Goal: Communication & Community: Answer question/provide support

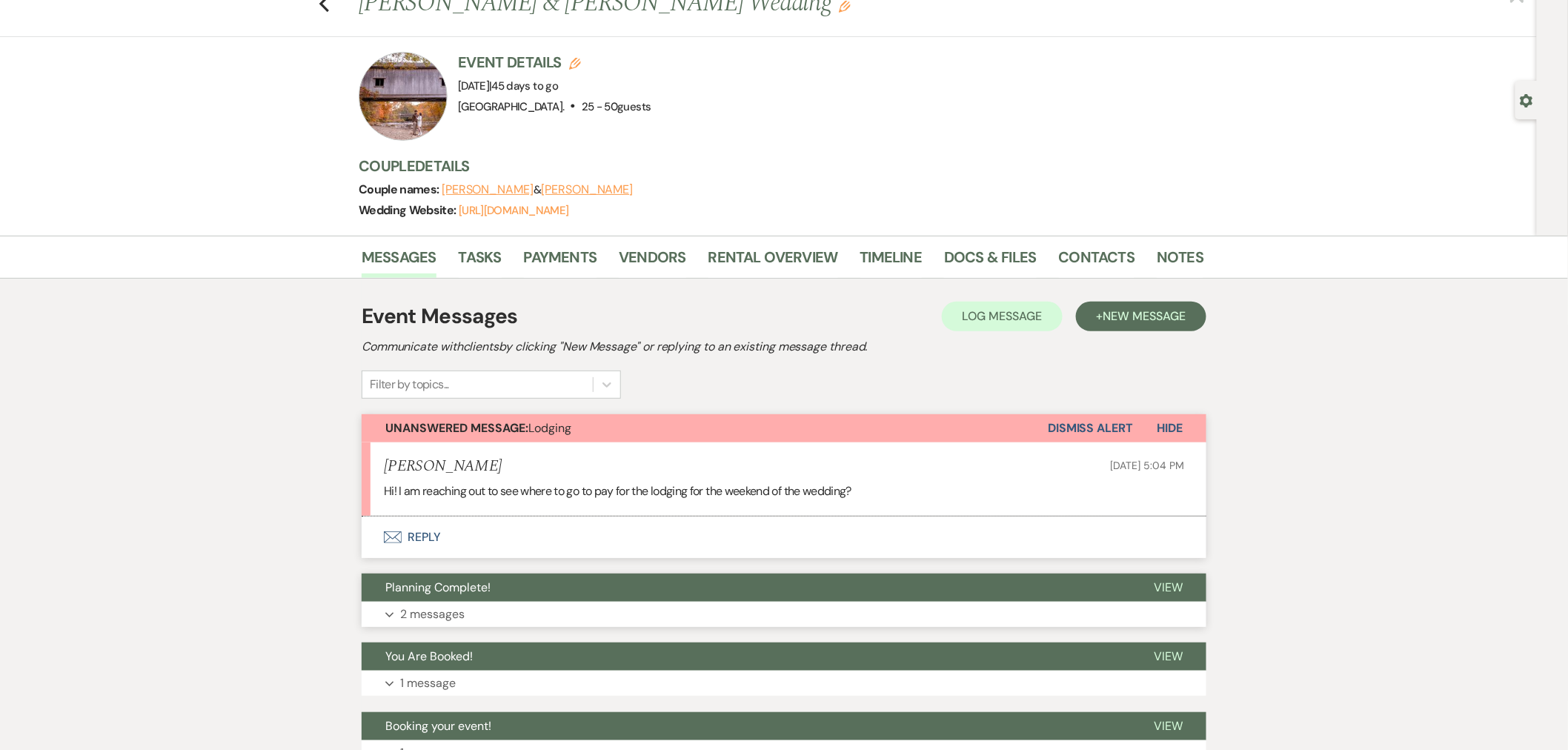
scroll to position [82, 0]
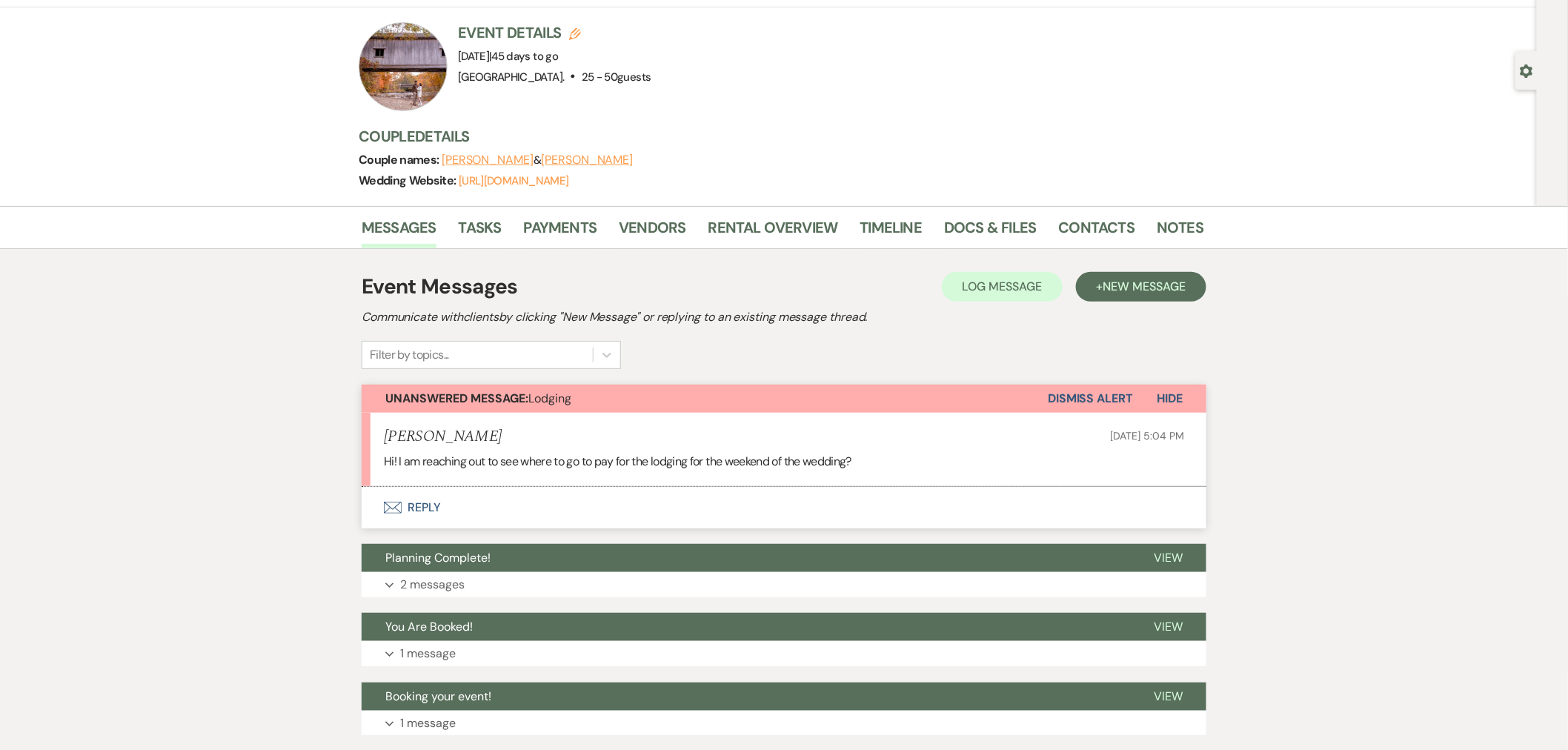
click at [427, 505] on button "Envelope Reply" at bounding box center [784, 507] width 844 height 41
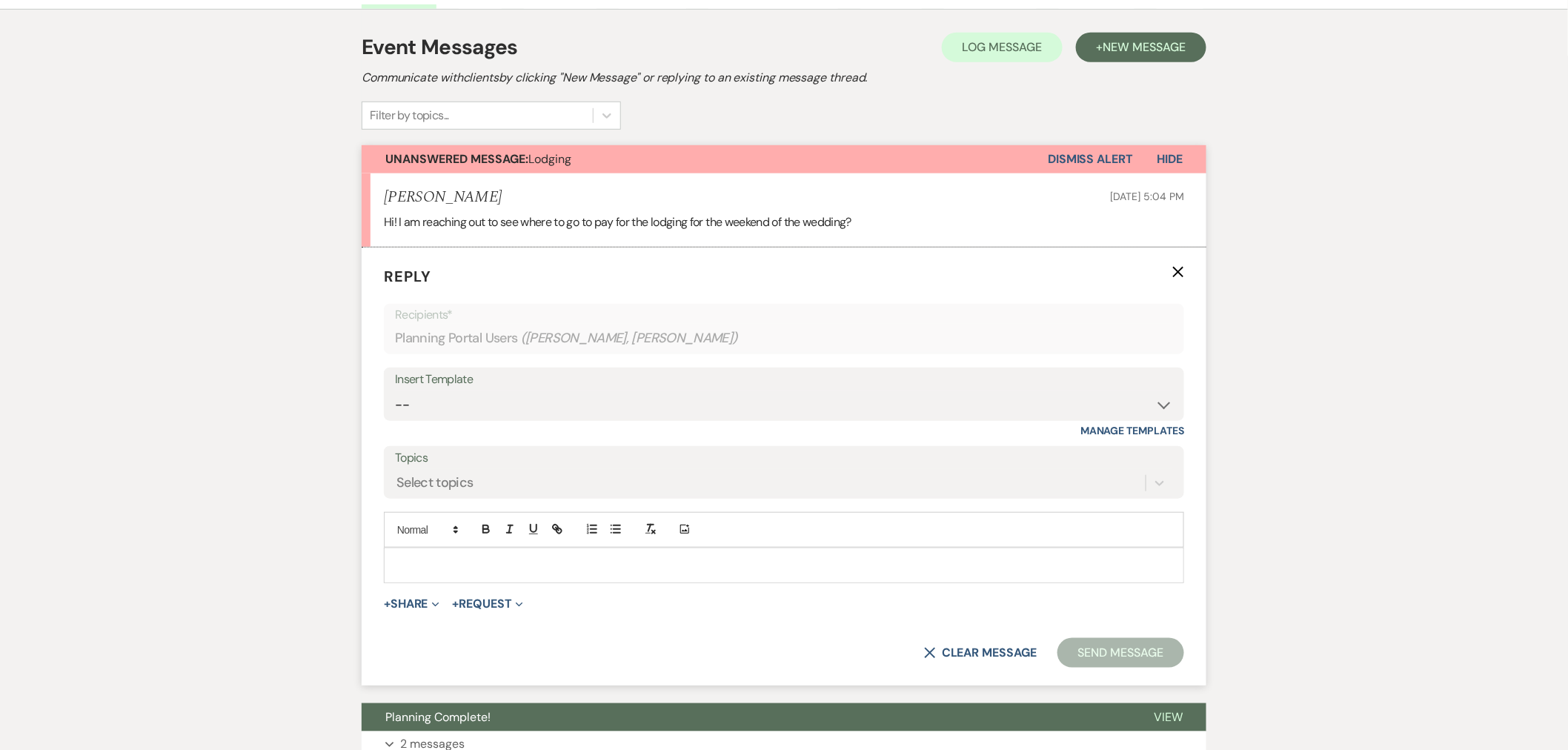
scroll to position [329, 0]
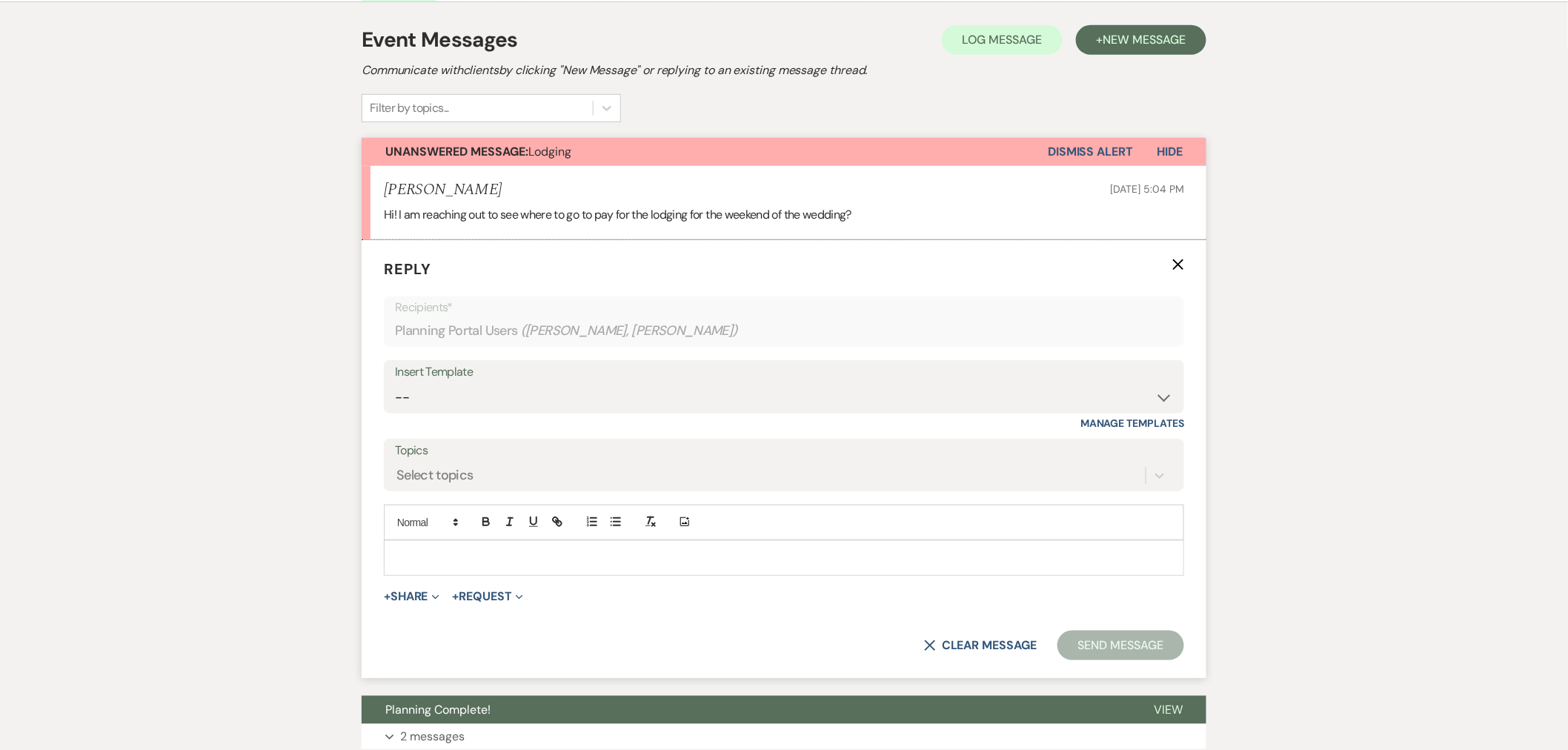
click at [500, 559] on p at bounding box center [784, 558] width 776 height 16
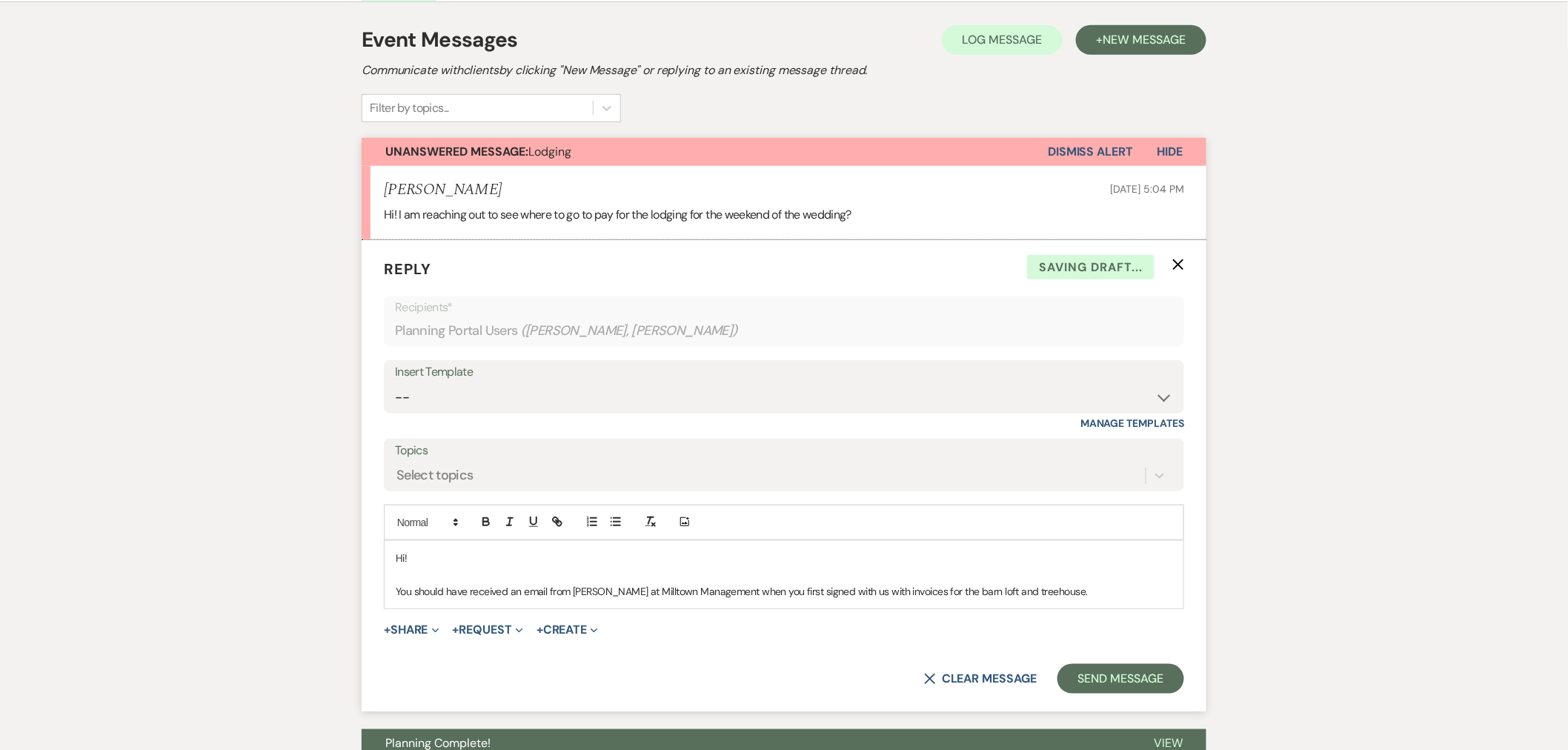
click at [1101, 593] on p "You should have received an email from [PERSON_NAME] at Milltown Management whe…" at bounding box center [784, 591] width 776 height 16
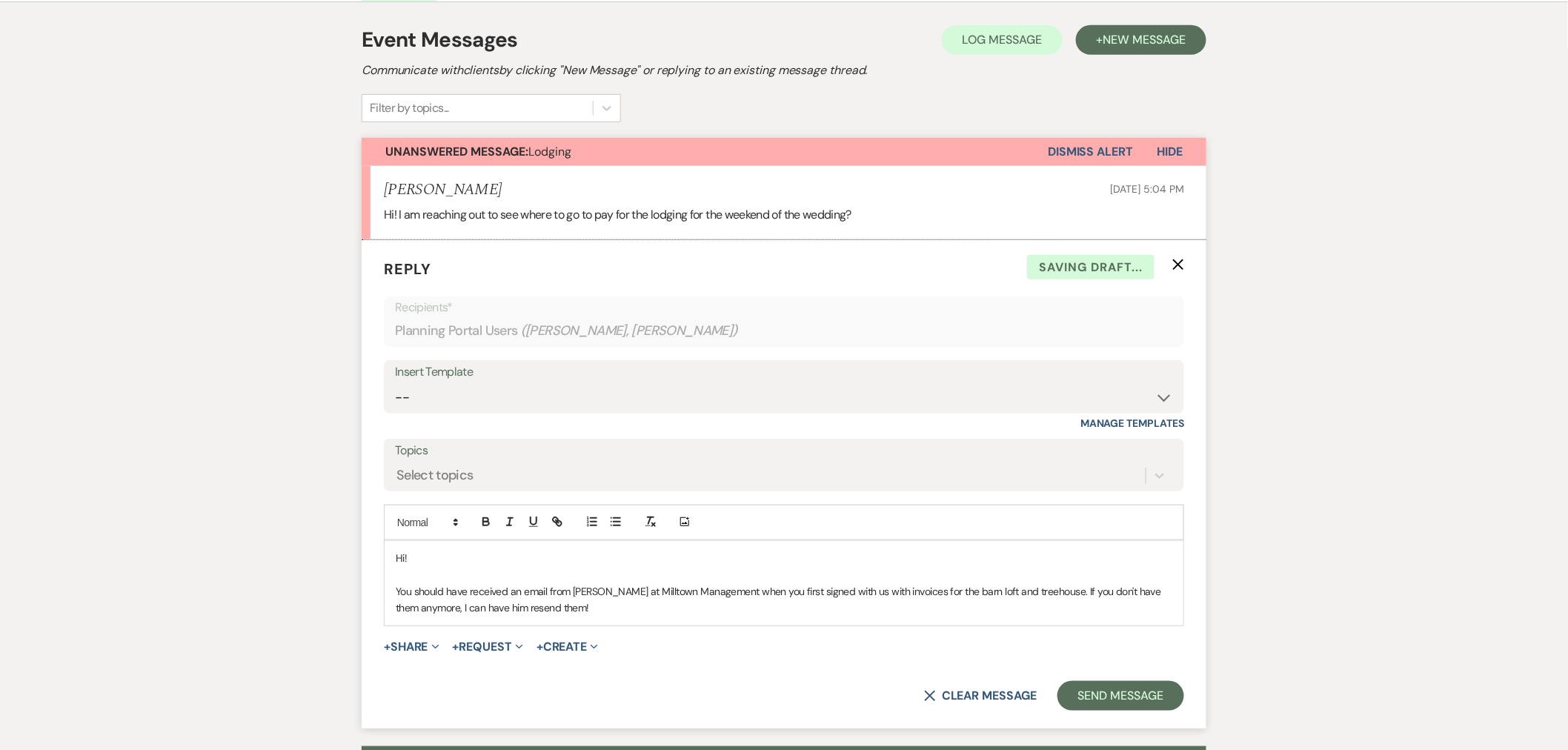
click at [1034, 594] on p "You should have received an email from [PERSON_NAME] at Milltown Management whe…" at bounding box center [784, 599] width 776 height 34
click at [1028, 593] on p "You should have received an email from [PERSON_NAME] at Milltown Management whe…" at bounding box center [784, 599] width 776 height 34
drag, startPoint x: 1026, startPoint y: 587, endPoint x: 1027, endPoint y: 609, distance: 22.0
click at [1026, 588] on p "You should have received an email from [PERSON_NAME] at Milltown Management whe…" at bounding box center [784, 599] width 776 height 34
click at [1027, 594] on p "You should have received an email from [PERSON_NAME] at Milltown Management whe…" at bounding box center [784, 599] width 776 height 34
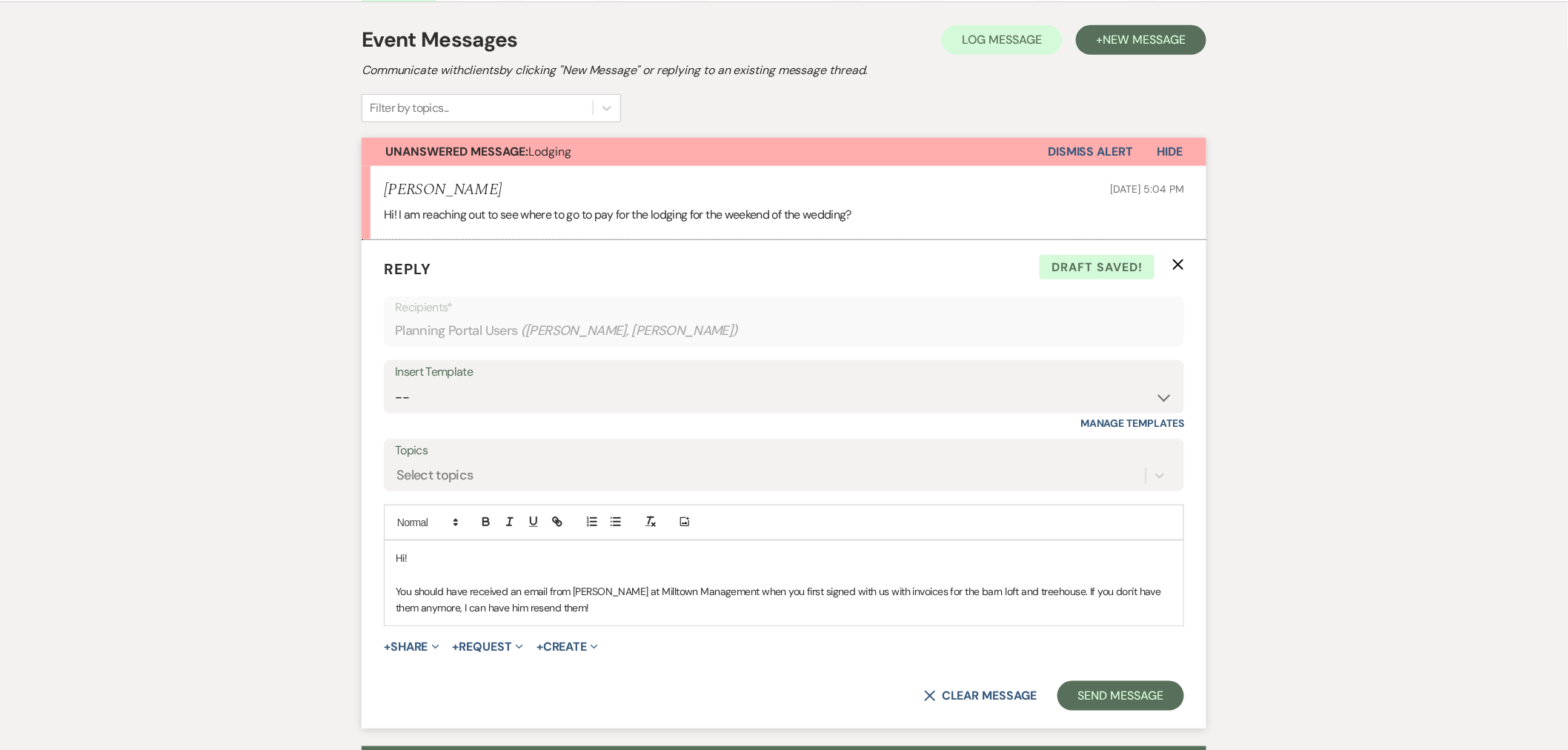
click at [537, 608] on p "You should have received an email from [PERSON_NAME] at Milltown Management whe…" at bounding box center [784, 599] width 776 height 34
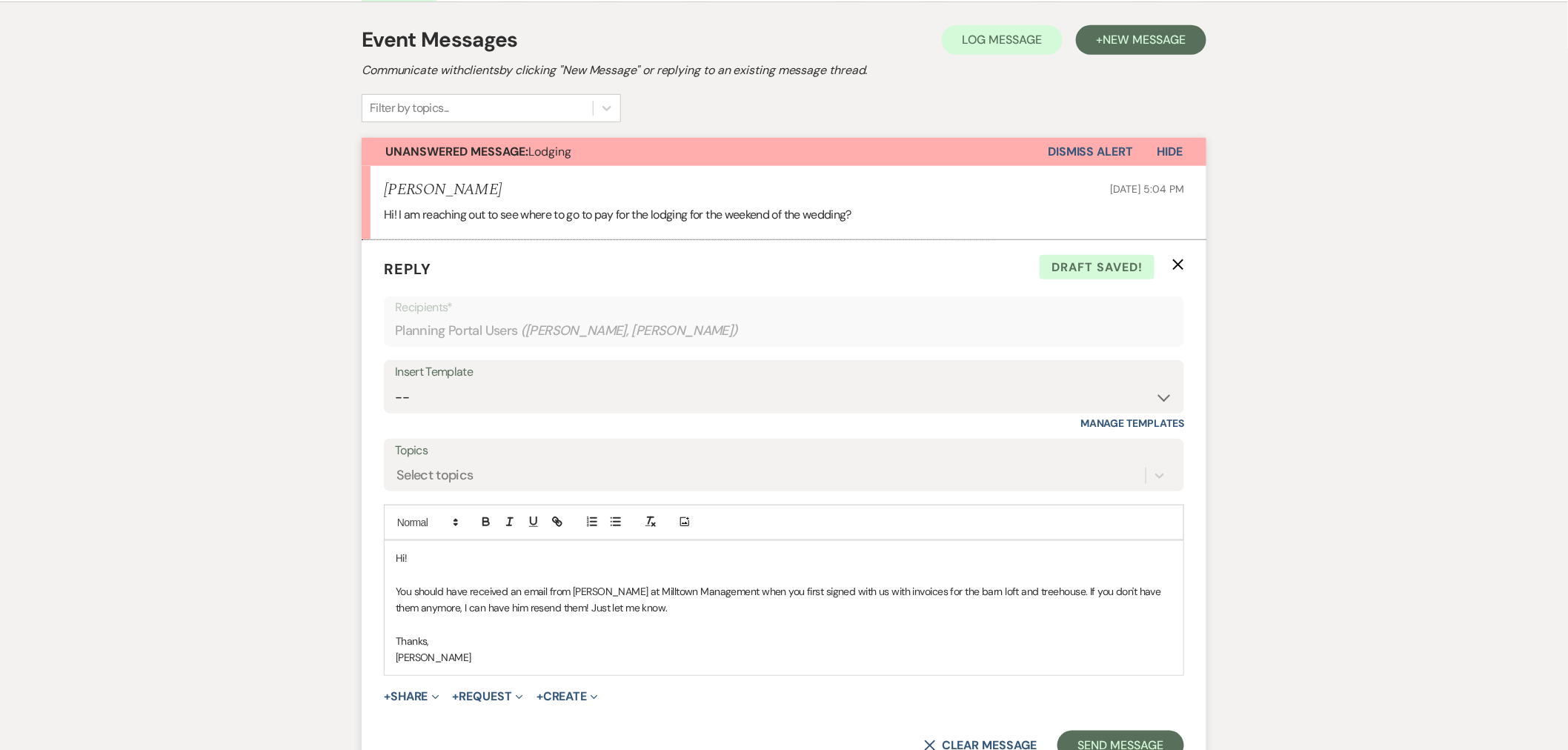
scroll to position [412, 0]
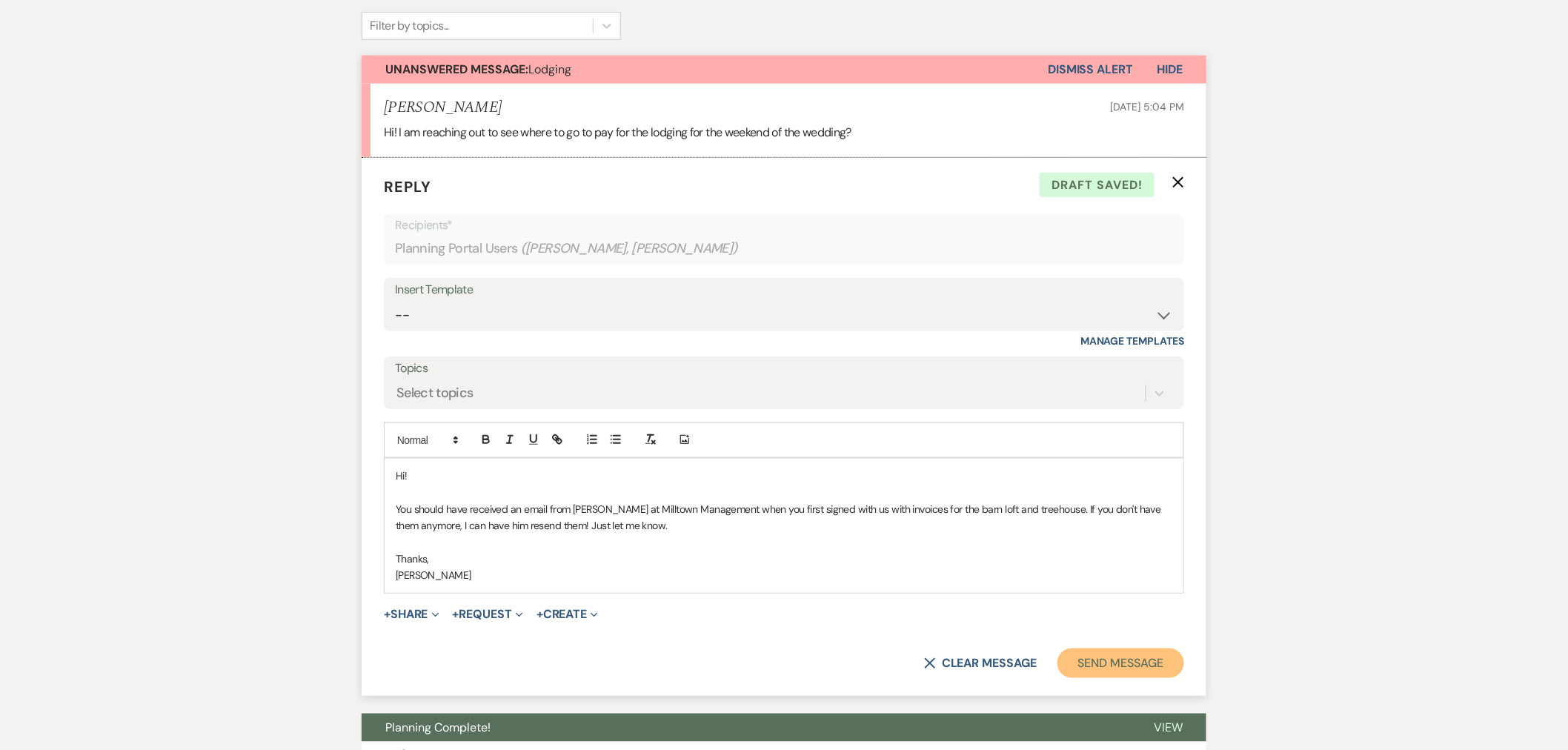
click at [1114, 657] on button "Send Message" at bounding box center [1120, 664] width 127 height 30
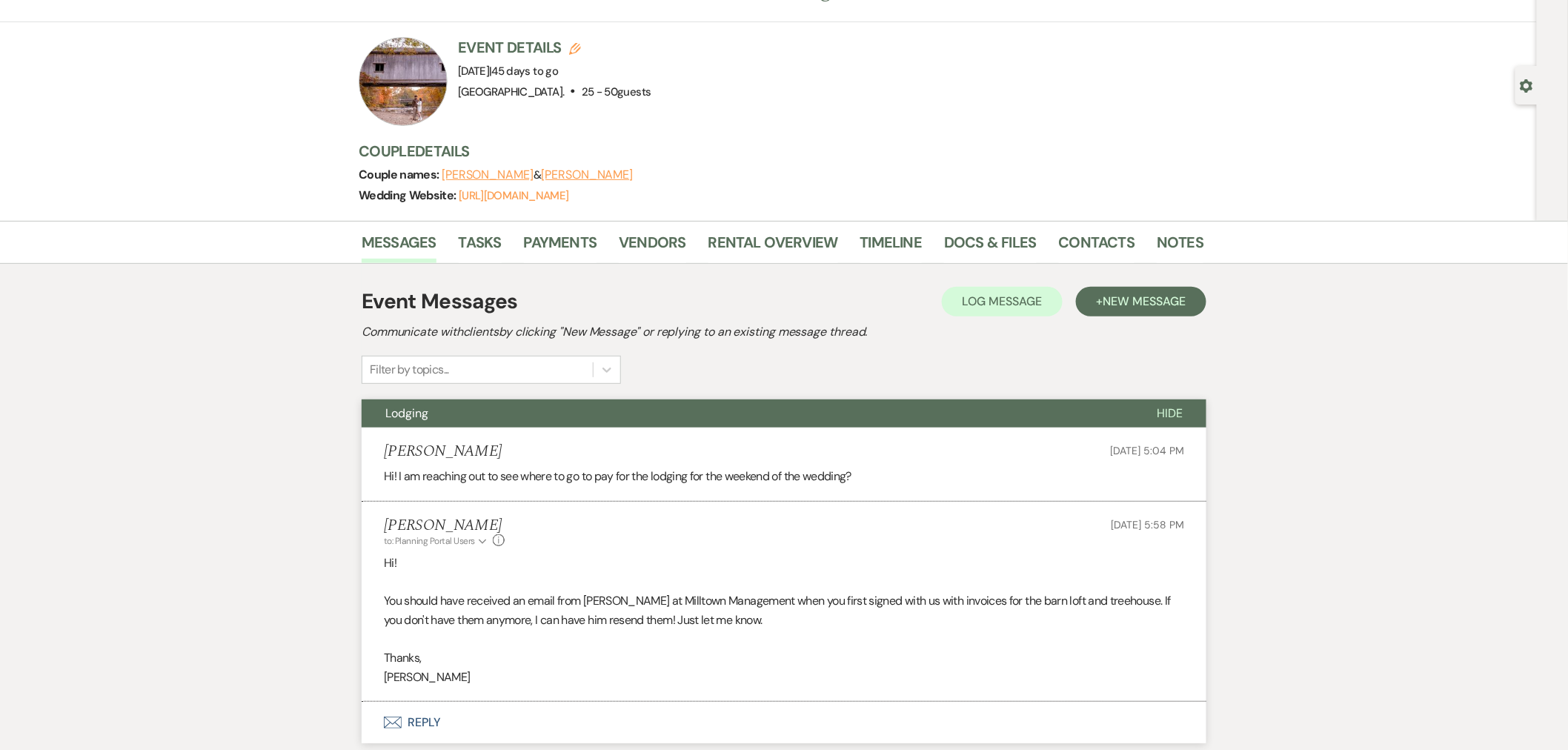
scroll to position [0, 0]
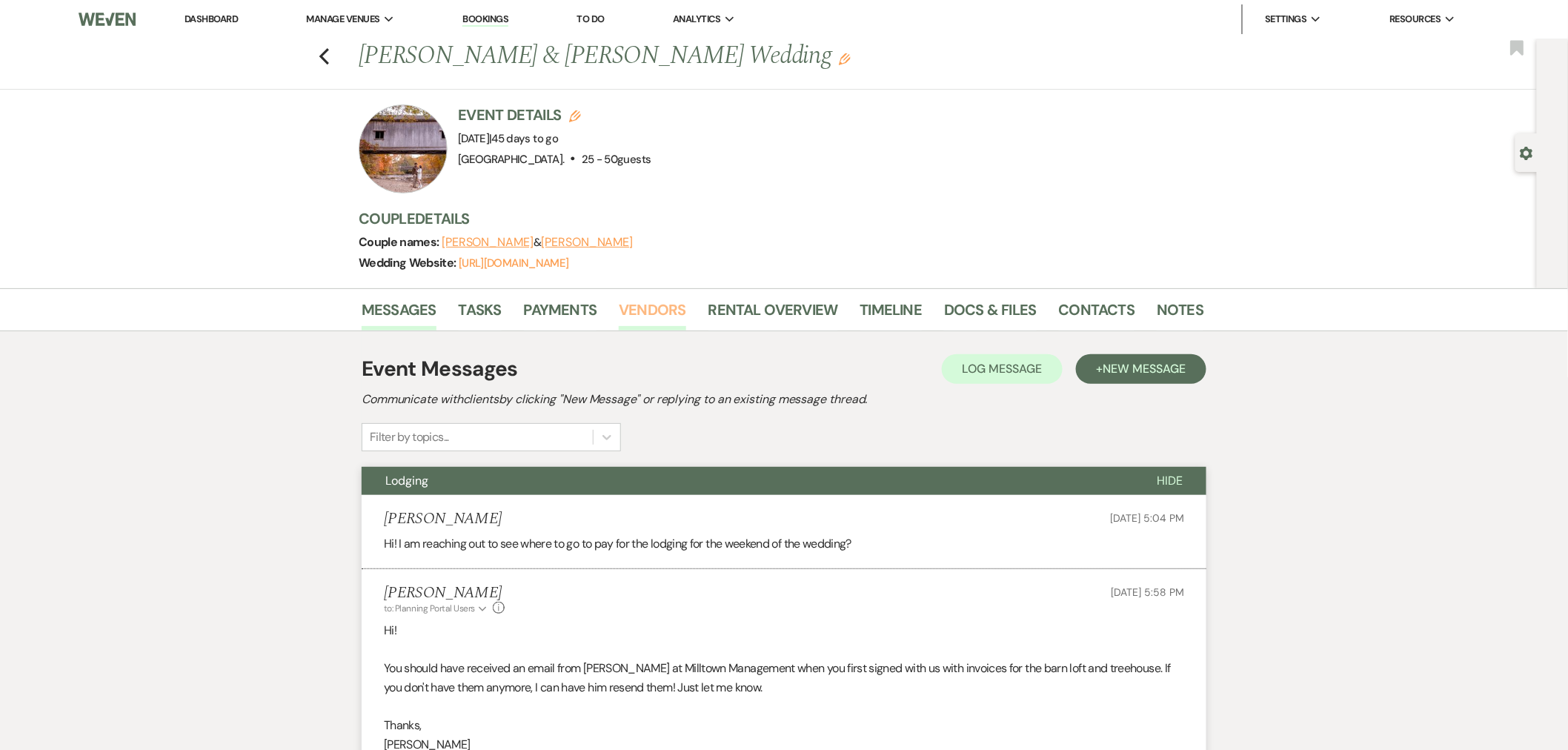
click at [627, 311] on link "Vendors" at bounding box center [652, 314] width 67 height 33
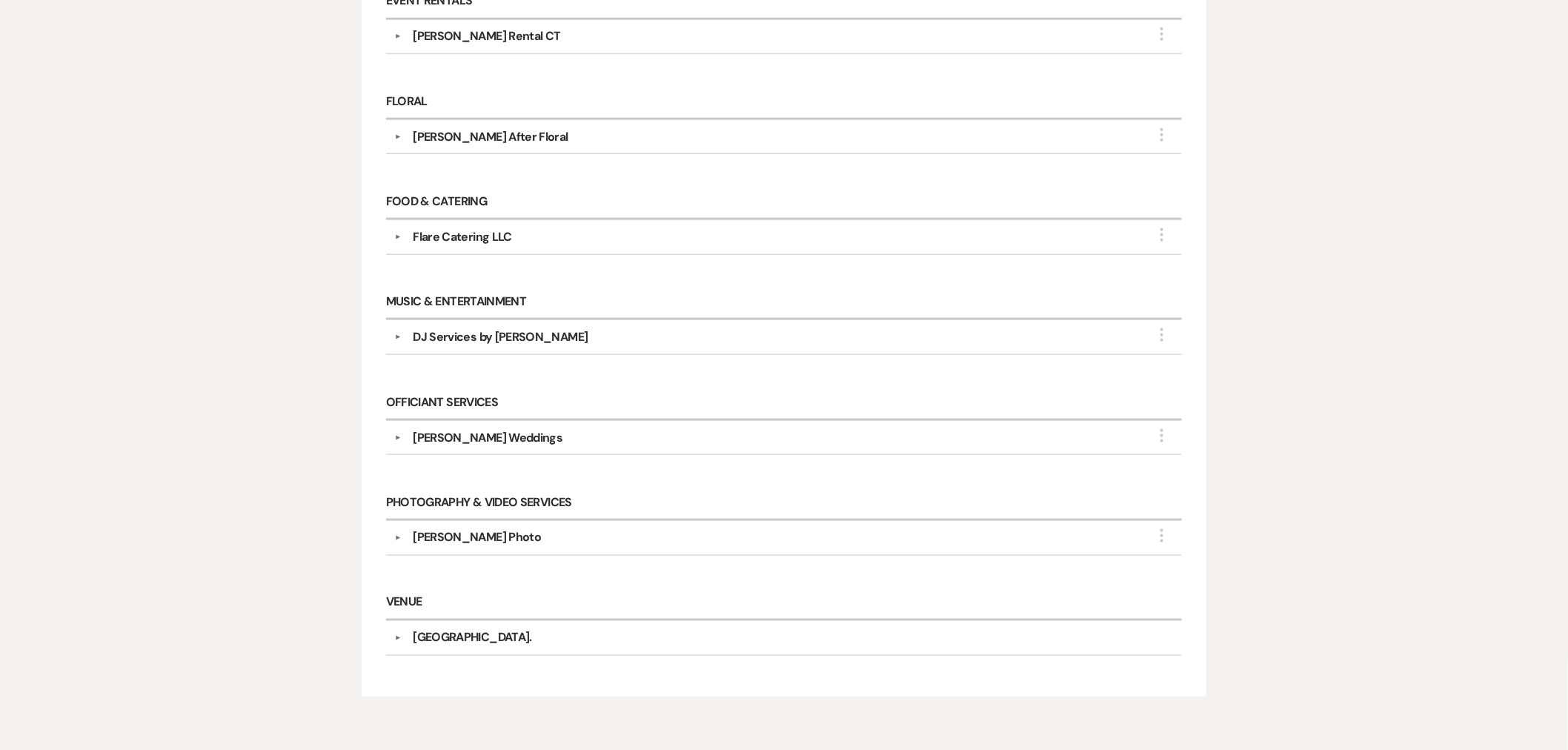
scroll to position [738, 0]
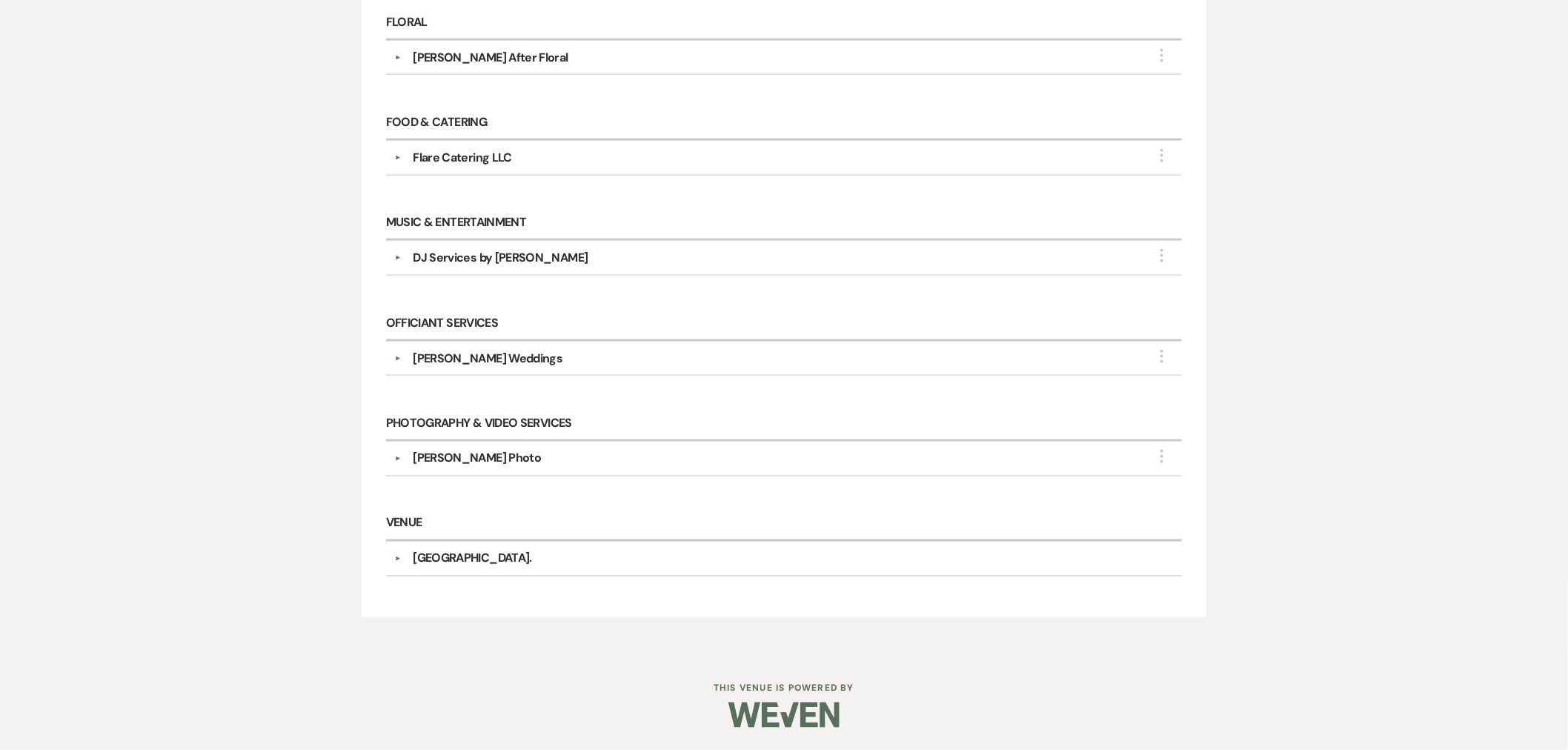
click at [468, 160] on div "Flare Catering LLC" at bounding box center [462, 158] width 99 height 18
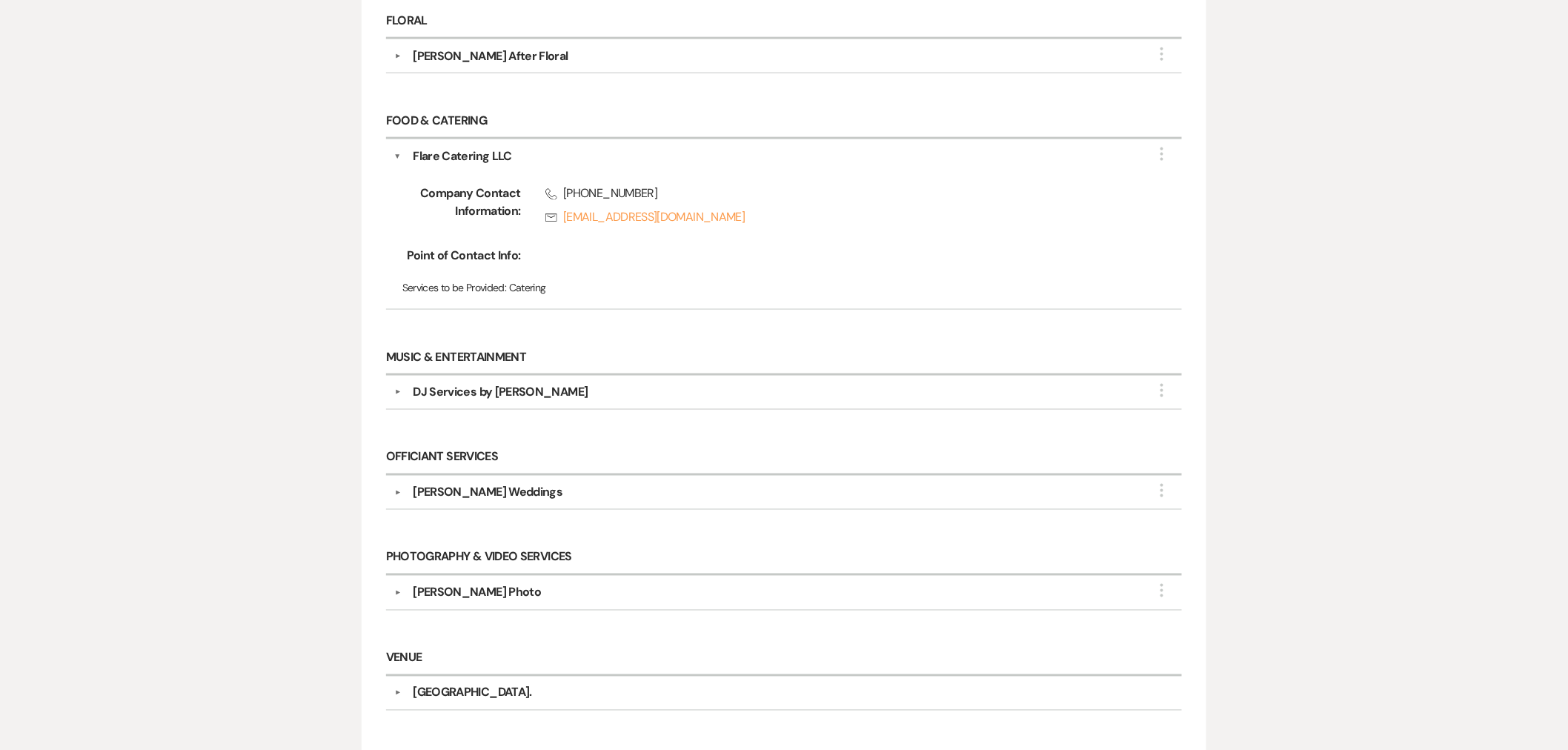
click at [468, 160] on div "Flare Catering LLC" at bounding box center [462, 156] width 99 height 18
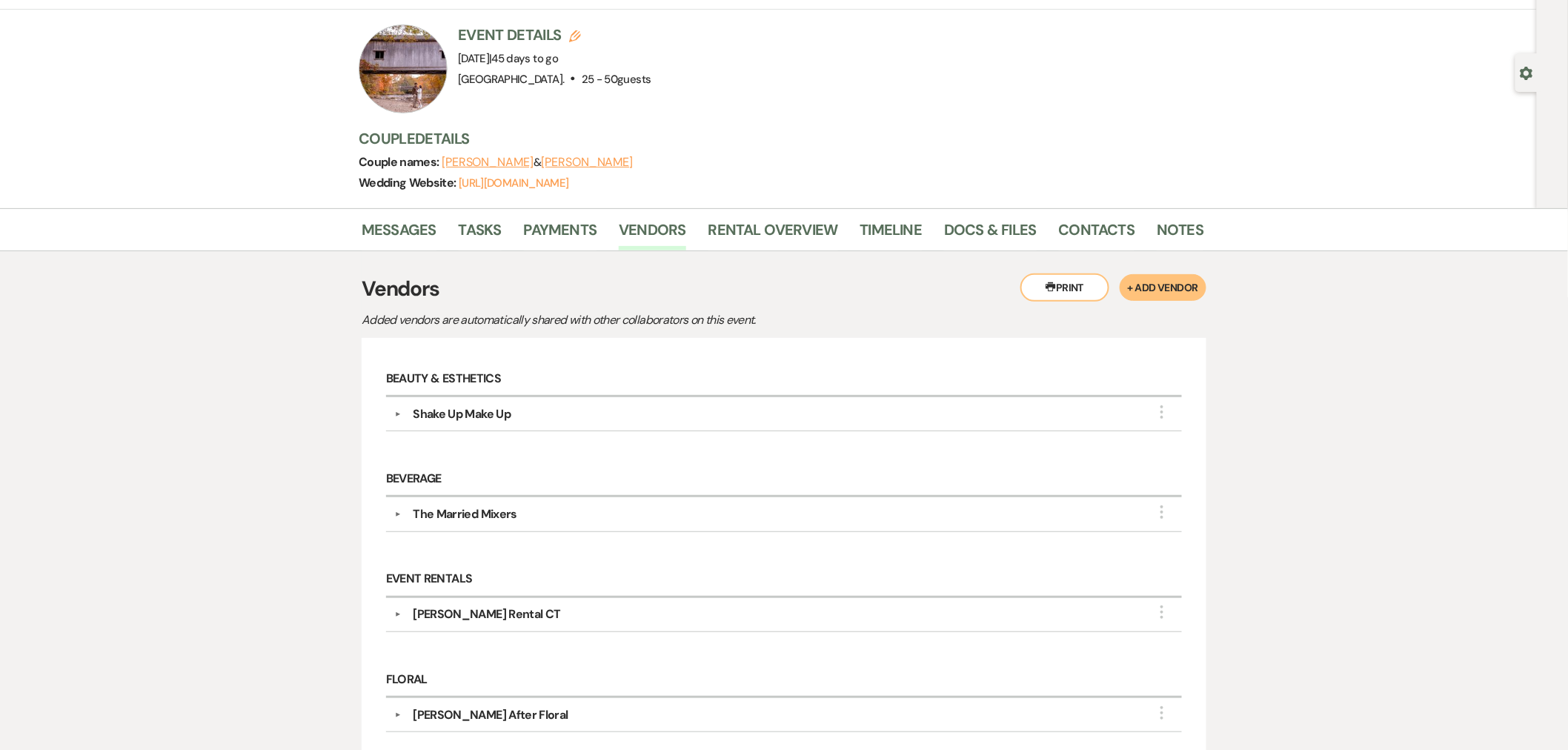
scroll to position [0, 0]
